Goal: Information Seeking & Learning: Learn about a topic

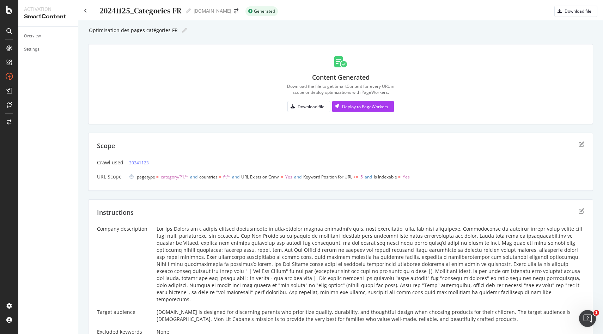
click at [87, 7] on div "20241125_Categories [DATE]_Categories FR" at bounding box center [137, 11] width 107 height 11
click at [85, 10] on icon at bounding box center [85, 10] width 3 height 5
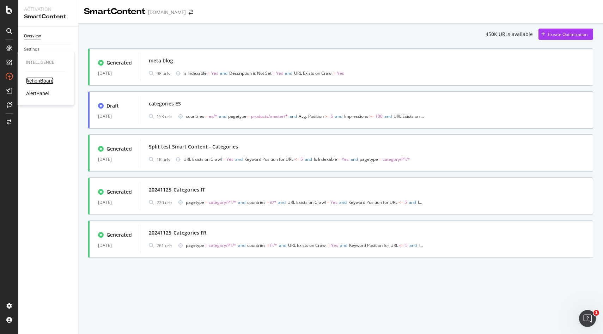
click at [34, 83] on div "ActionBoard" at bounding box center [39, 80] width 27 height 7
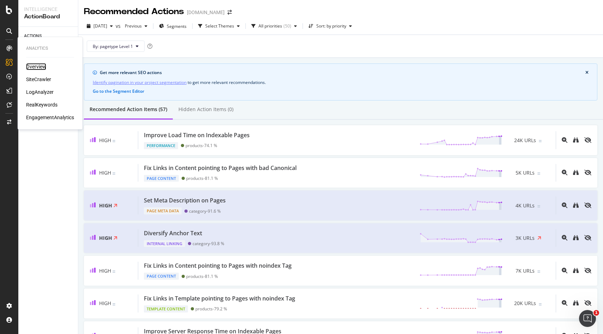
click at [33, 66] on div "Overview" at bounding box center [36, 66] width 20 height 7
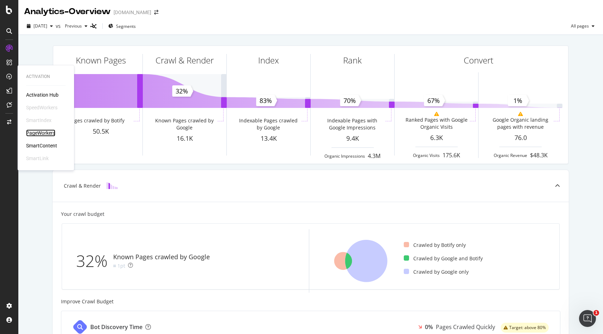
click at [44, 132] on div "PageWorkers" at bounding box center [40, 132] width 29 height 7
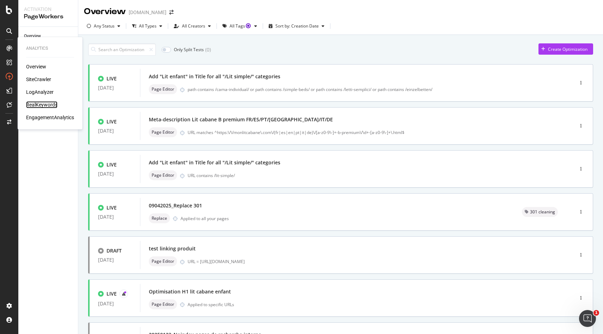
click at [34, 105] on div "RealKeywords" at bounding box center [41, 104] width 31 height 7
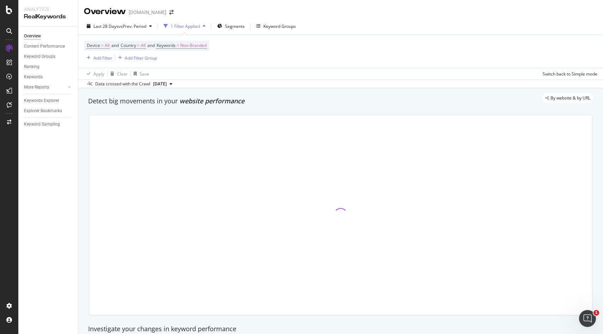
click at [195, 27] on div "1 Filter Applied" at bounding box center [185, 26] width 29 height 6
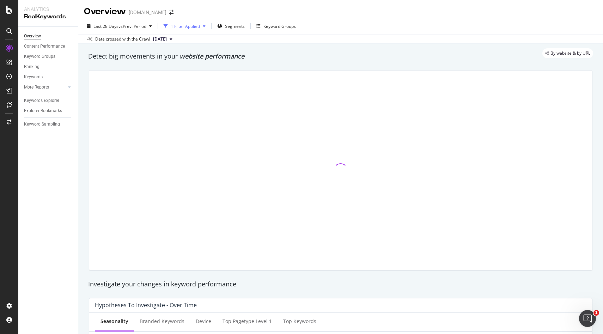
click at [195, 27] on div "1 Filter Applied" at bounding box center [185, 26] width 29 height 6
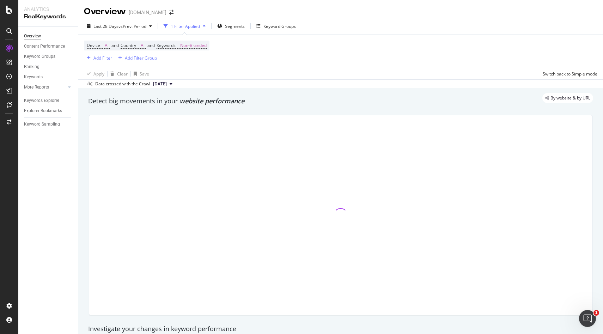
click at [105, 60] on div "Add Filter" at bounding box center [102, 58] width 19 height 6
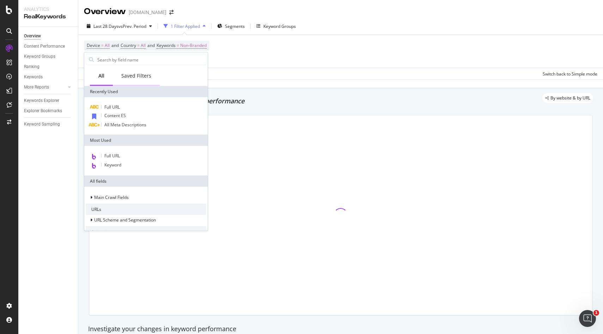
click at [138, 78] on div "Saved Filters" at bounding box center [136, 75] width 30 height 7
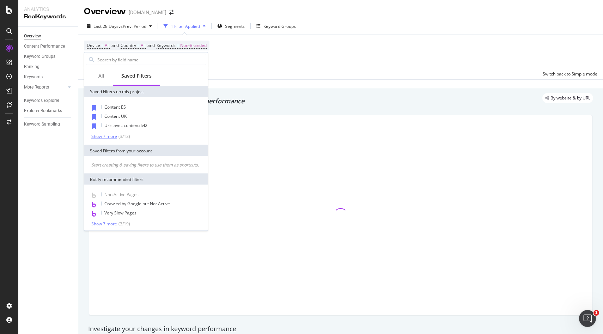
click at [113, 137] on div "Show 7 more" at bounding box center [104, 136] width 26 height 5
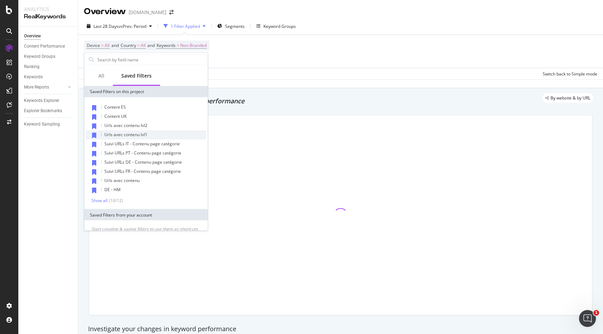
click at [127, 135] on span "Urls avec contenu lvl1" at bounding box center [125, 134] width 43 height 6
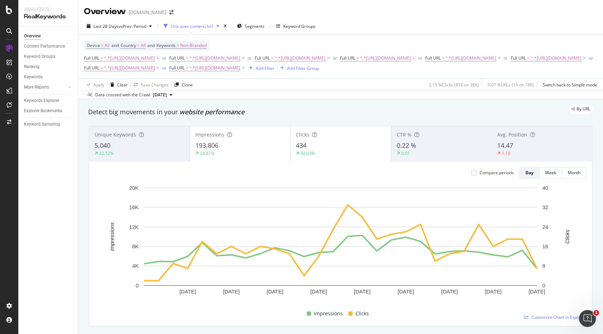
click at [191, 27] on div "Urls avec contenu lvl1" at bounding box center [192, 26] width 43 height 6
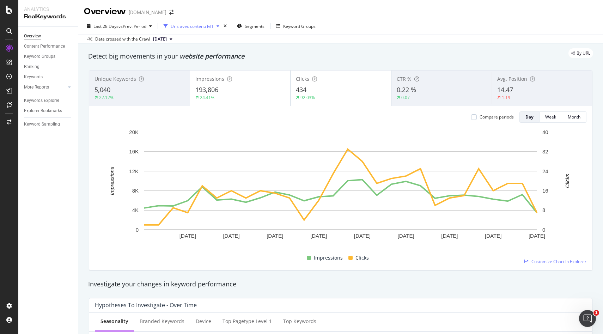
click at [191, 27] on div "Urls avec contenu lvl1" at bounding box center [192, 26] width 43 height 6
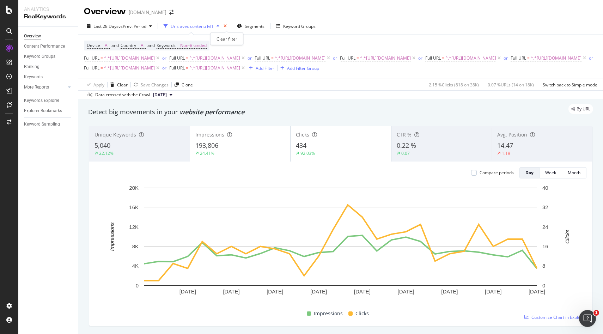
click at [226, 26] on icon "times" at bounding box center [224, 26] width 3 height 4
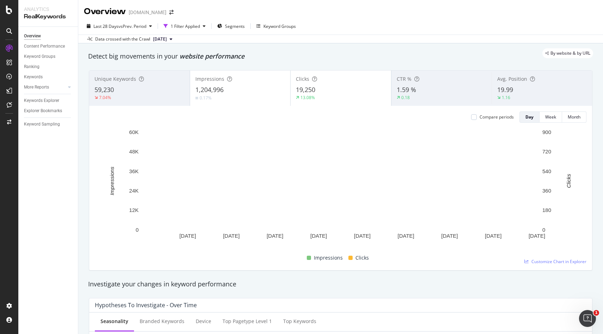
scroll to position [2, 0]
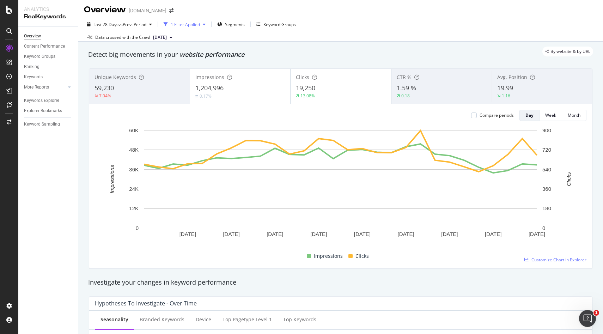
click at [199, 26] on div "1 Filter Applied" at bounding box center [185, 24] width 29 height 6
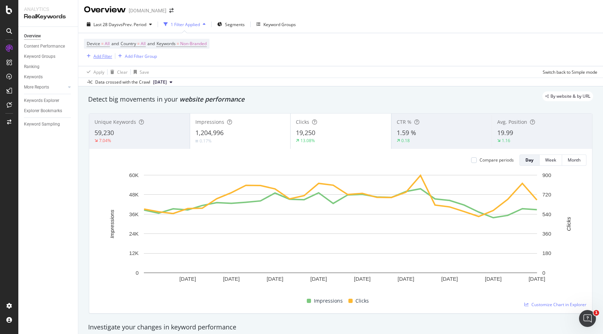
click at [102, 59] on div "Add Filter" at bounding box center [102, 56] width 19 height 6
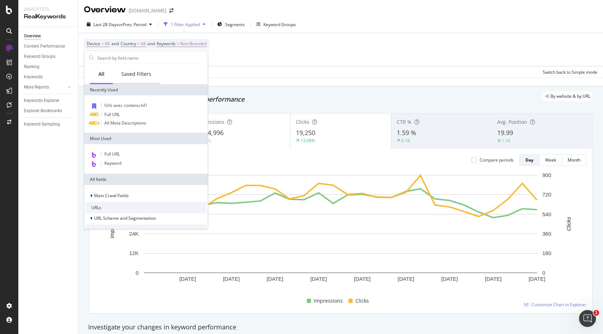
click at [128, 77] on div "Saved Filters" at bounding box center [136, 74] width 47 height 19
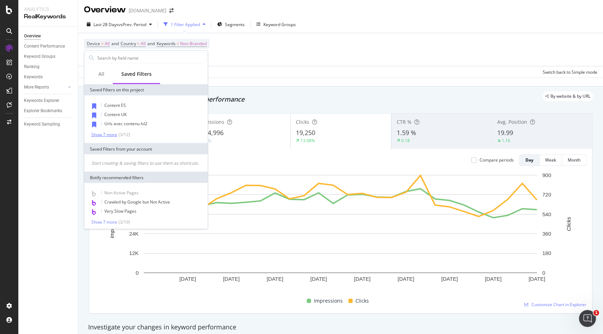
click at [111, 134] on div "Show 7 more" at bounding box center [104, 134] width 26 height 5
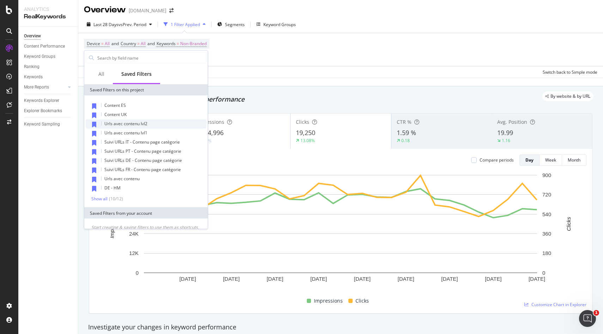
click at [137, 123] on span "Urls avec contenu lvl2" at bounding box center [125, 124] width 43 height 6
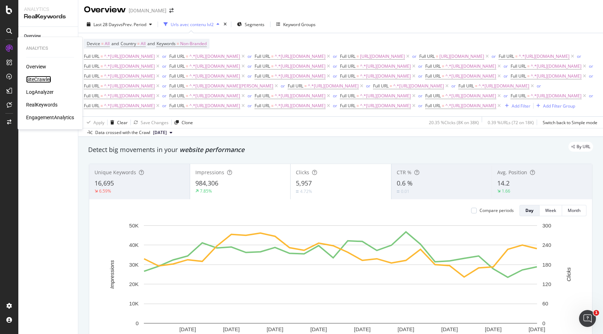
click at [39, 81] on div "SiteCrawler" at bounding box center [38, 79] width 25 height 7
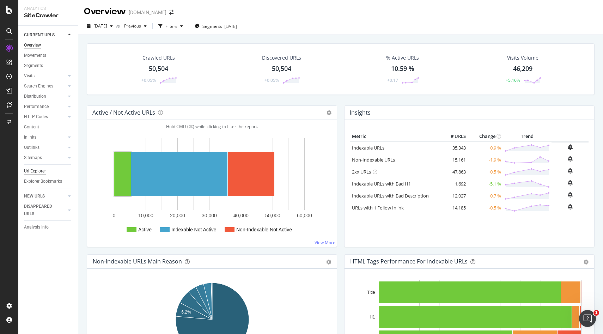
click at [39, 171] on div "Url Explorer" at bounding box center [35, 170] width 22 height 7
